Goal: Task Accomplishment & Management: Complete application form

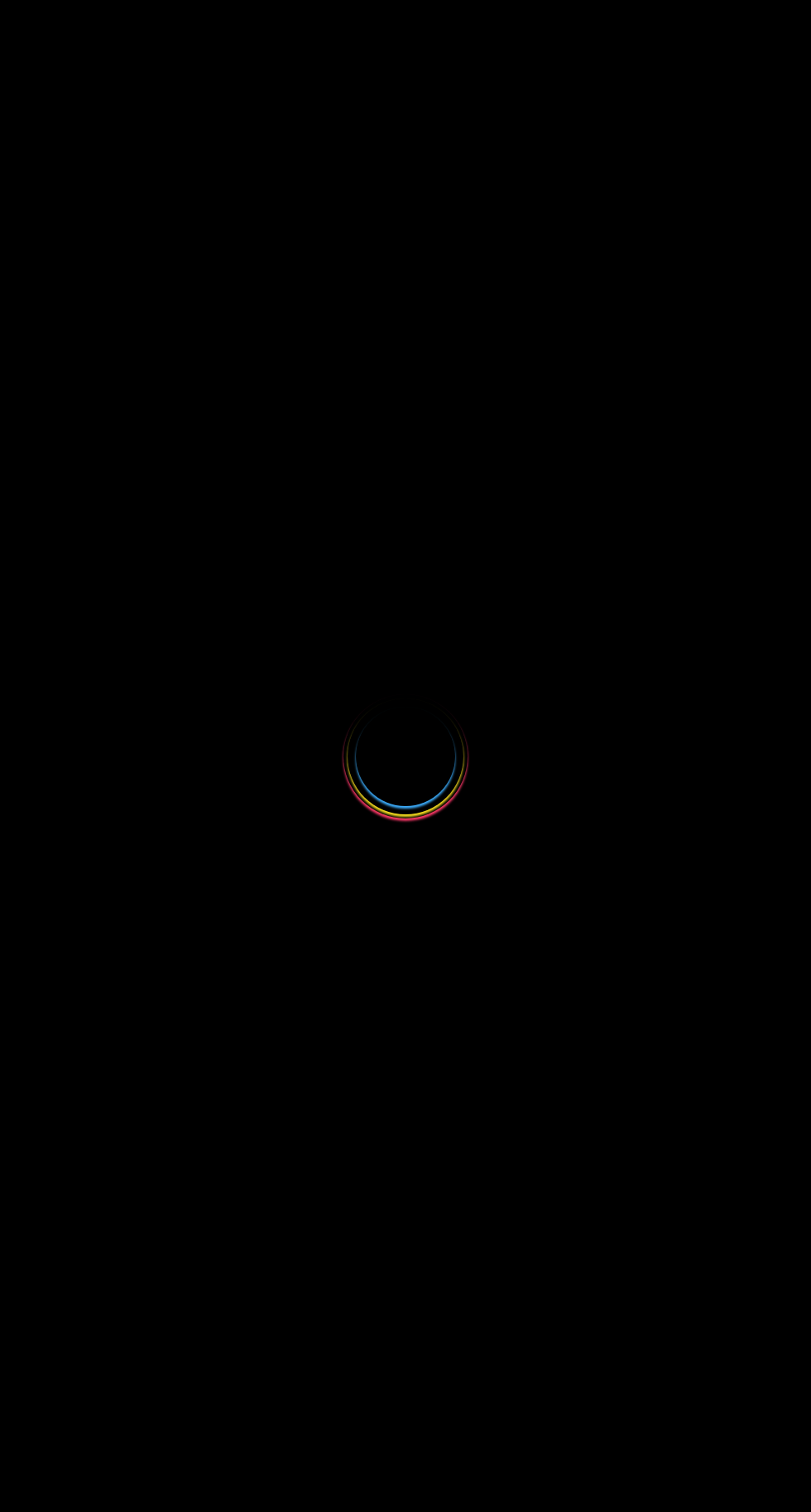
select select
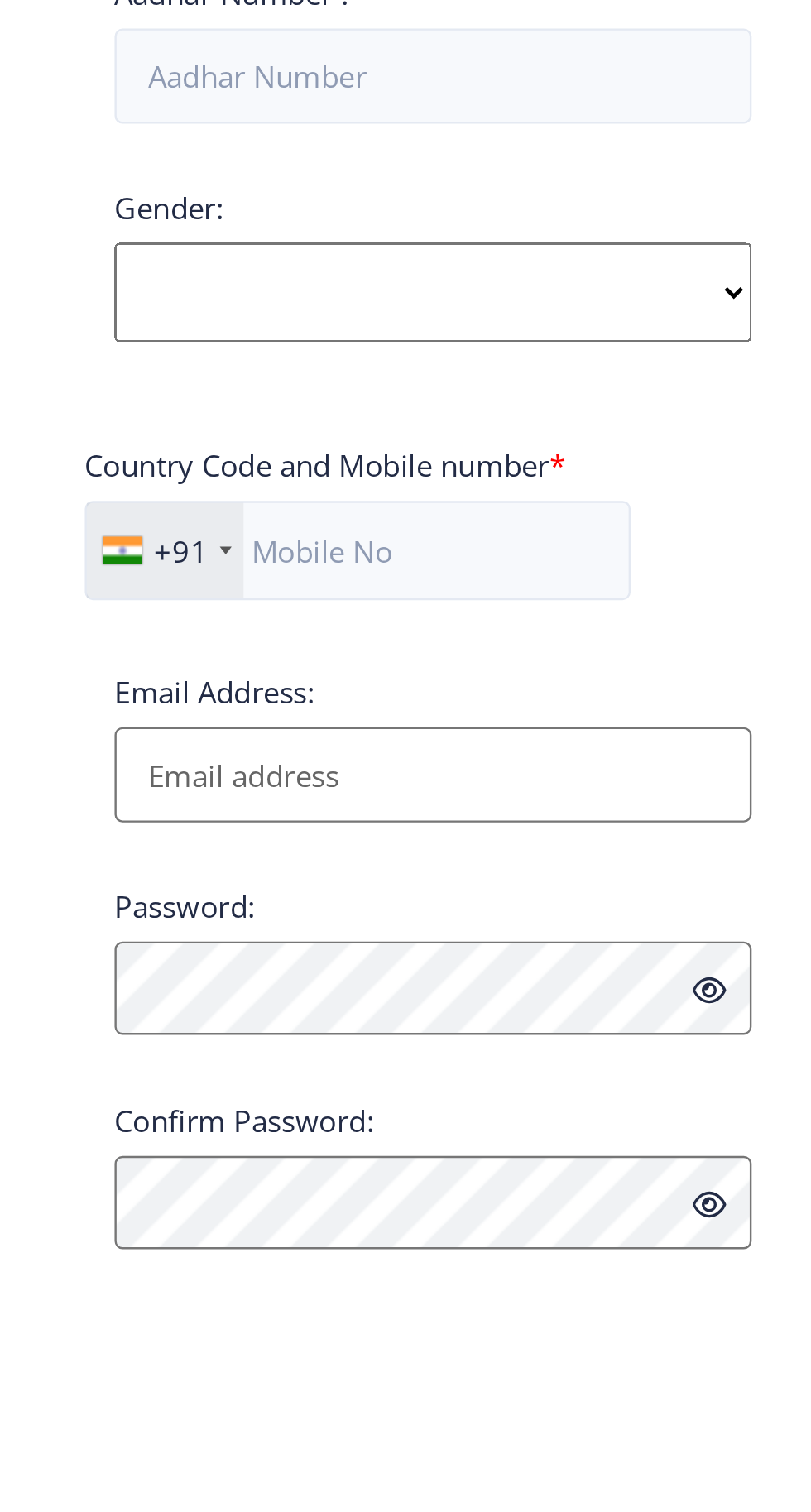
scroll to position [115, 0]
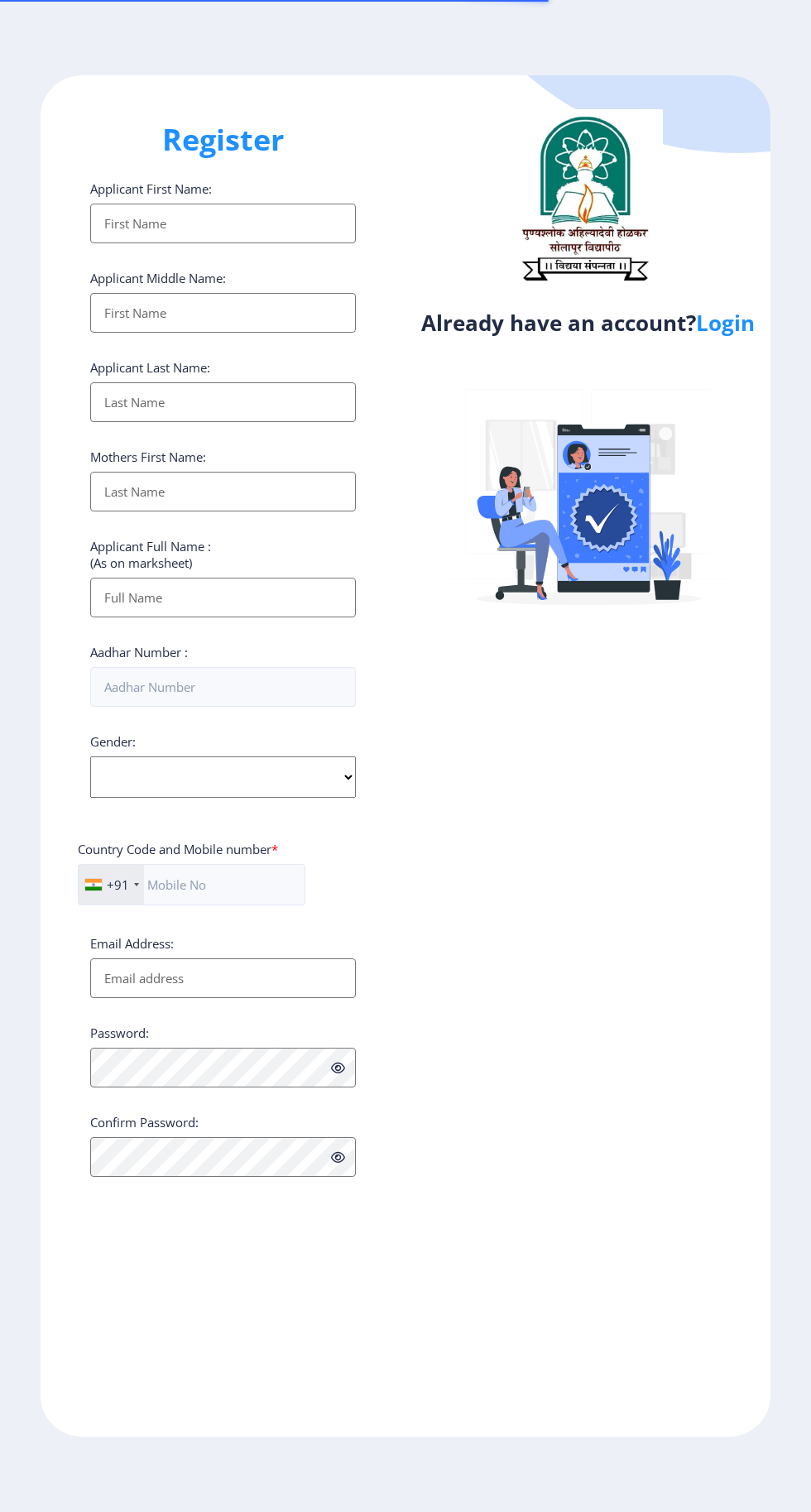
select select
